Goal: Information Seeking & Learning: Learn about a topic

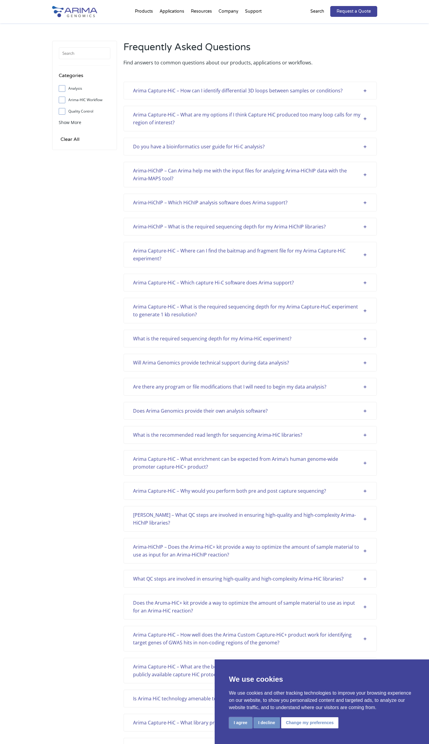
click at [244, 726] on button "I agree" at bounding box center [240, 722] width 23 height 11
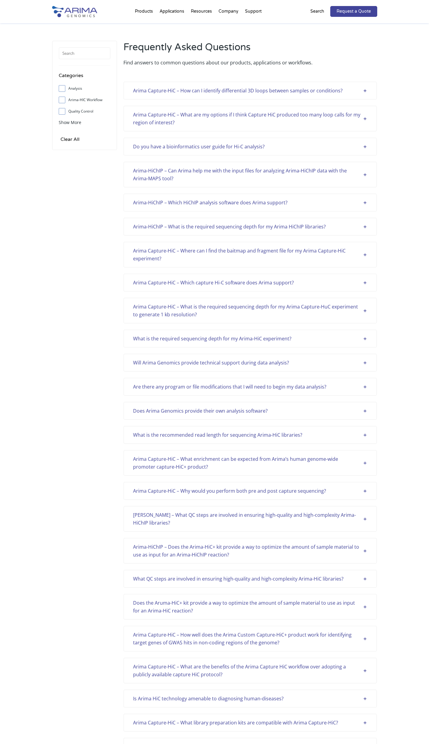
click at [371, 84] on div "Arima Capture-HiC – How can I identify differential 3D loops between samples or…" at bounding box center [249, 91] width 253 height 18
click at [359, 91] on div "Arima Capture-HiC – How can I identify differential 3D loops between samples or…" at bounding box center [250, 91] width 234 height 8
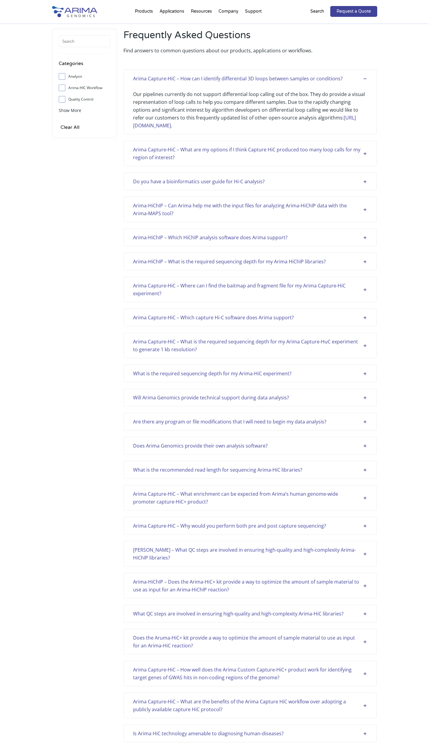
scroll to position [15, 0]
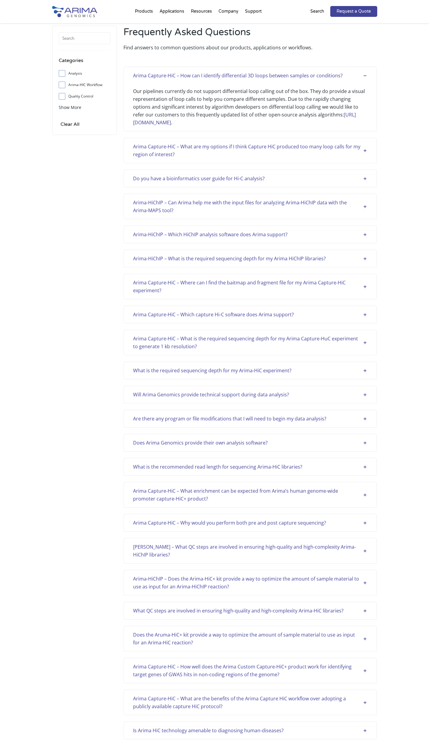
click at [341, 149] on div "Arima Capture-HiC – What are my options if I think Capture HiC produced too man…" at bounding box center [250, 151] width 234 height 16
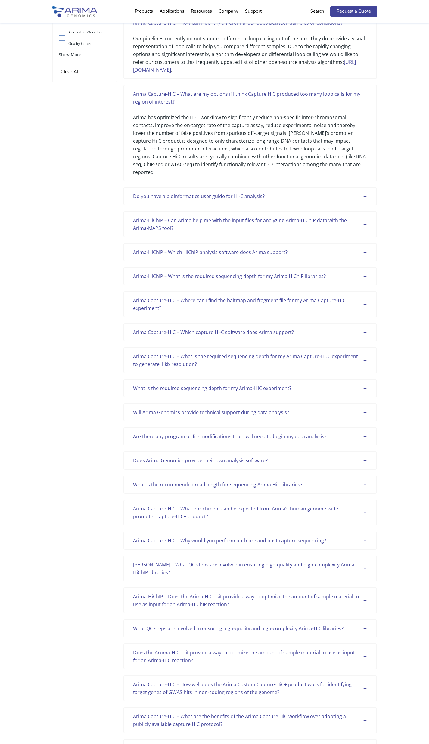
scroll to position [68, 0]
click at [293, 192] on div "Do you have a bioinformatics user guide for Hi-C analysis?" at bounding box center [250, 196] width 234 height 8
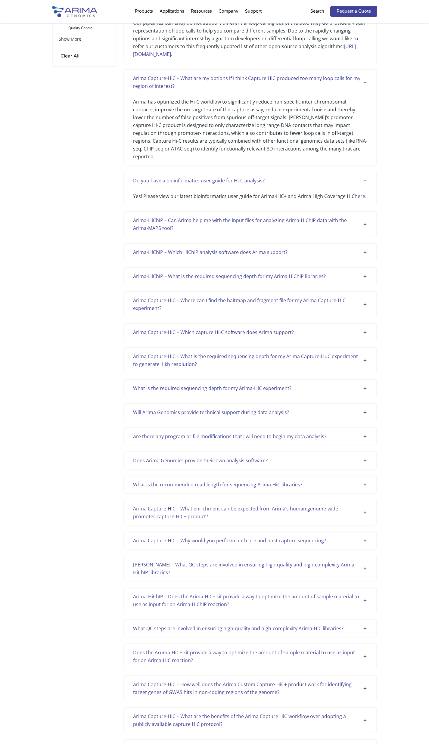
scroll to position [84, 0]
click at [306, 216] on div "Arima-HiChIP – Can Arima help me with the input files for analyzing Arima-HiChI…" at bounding box center [250, 224] width 234 height 16
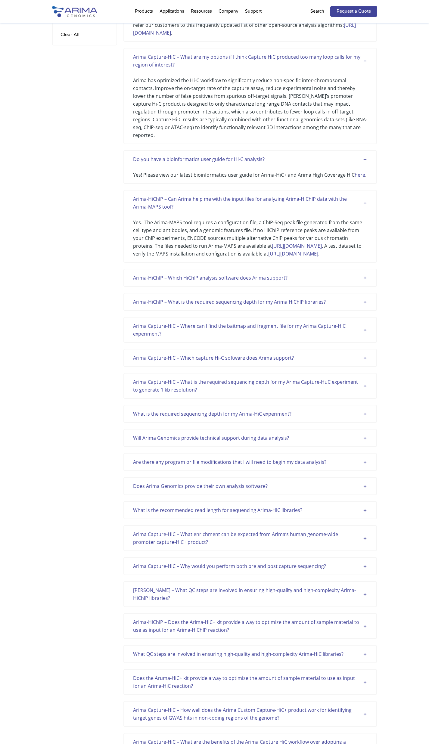
scroll to position [107, 0]
click at [256, 279] on div "Arima-HiChIP – Which HiChIP analysis software does Arima support?" at bounding box center [250, 276] width 234 height 8
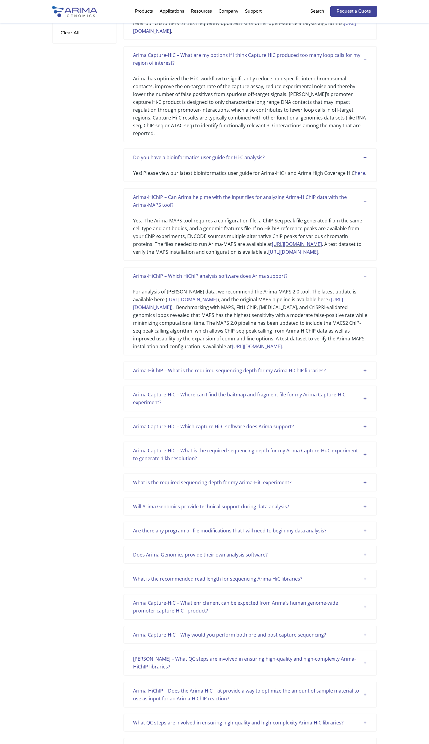
click at [268, 371] on div "Arima-HiChIP – What is the required sequencing depth for my Arima HiChIP librar…" at bounding box center [249, 371] width 253 height 18
click at [274, 374] on div "Arima-HiChIP – What is the required sequencing depth for my Arima HiChIP librar…" at bounding box center [250, 371] width 234 height 8
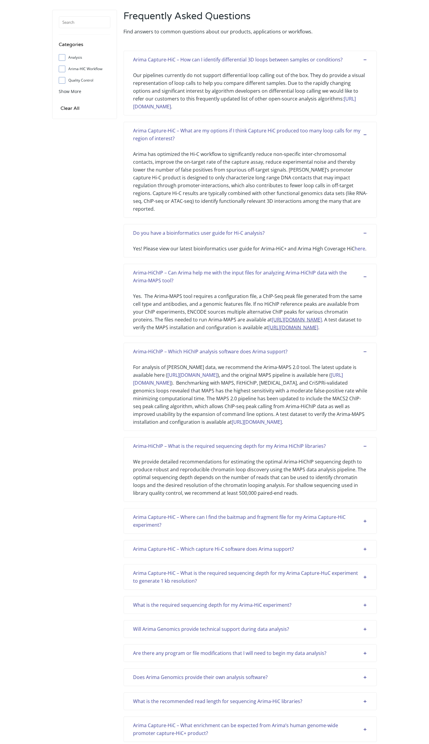
scroll to position [0, 0]
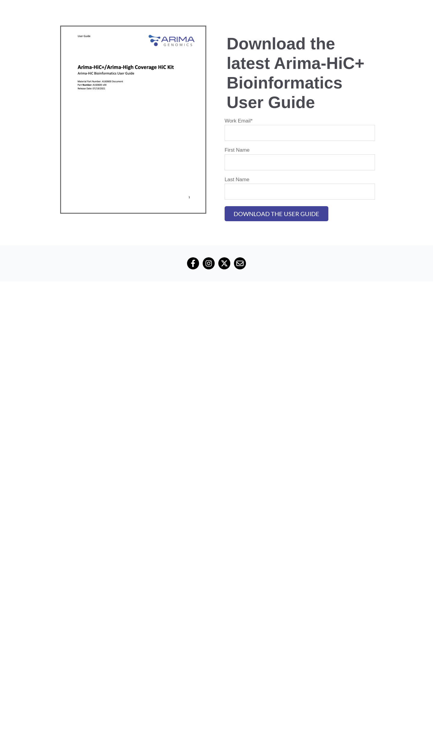
click at [151, 142] on img at bounding box center [133, 119] width 144 height 186
